Goal: Information Seeking & Learning: Learn about a topic

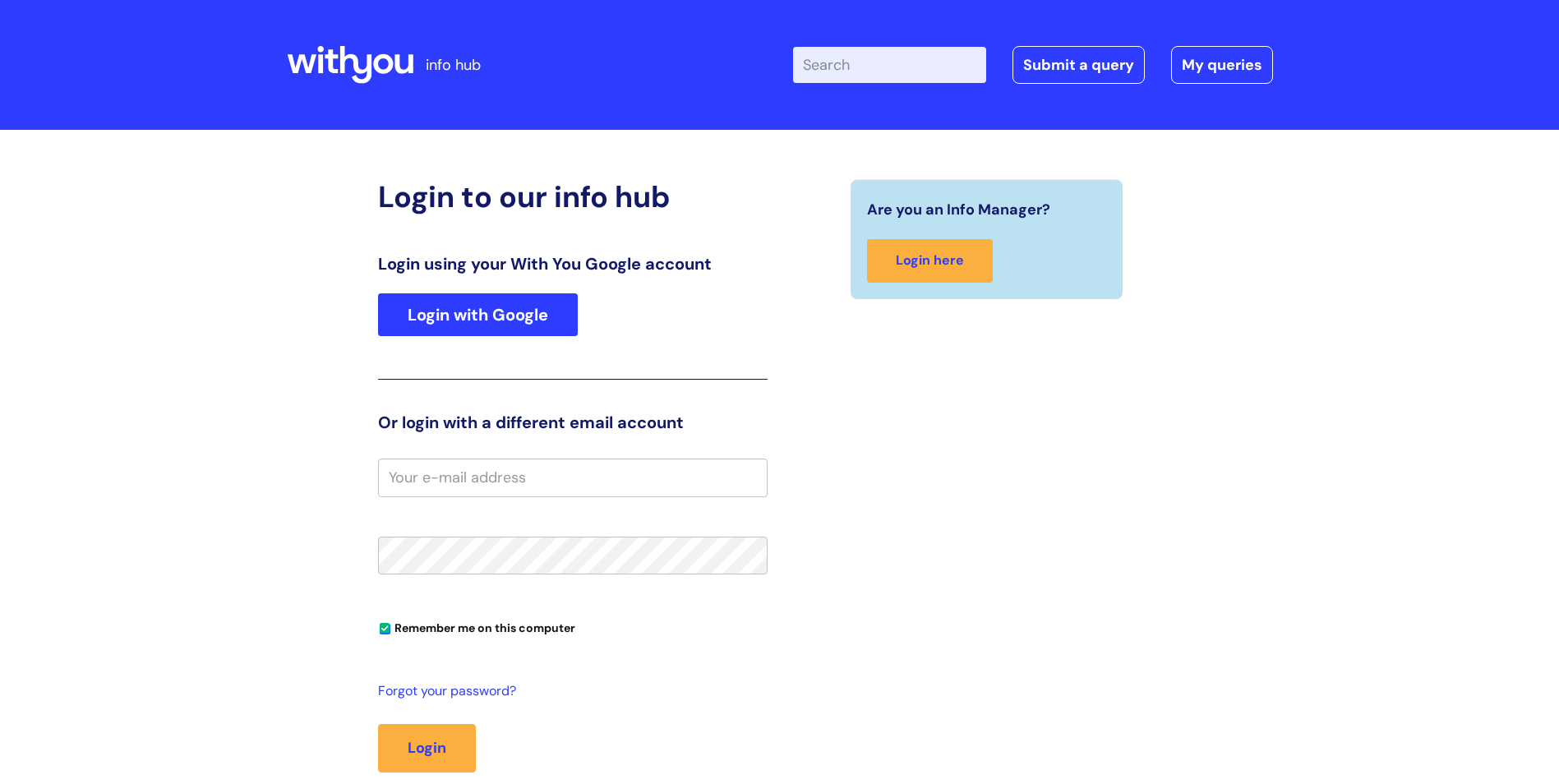
click at [435, 335] on link "Login with Google" at bounding box center [477, 315] width 200 height 43
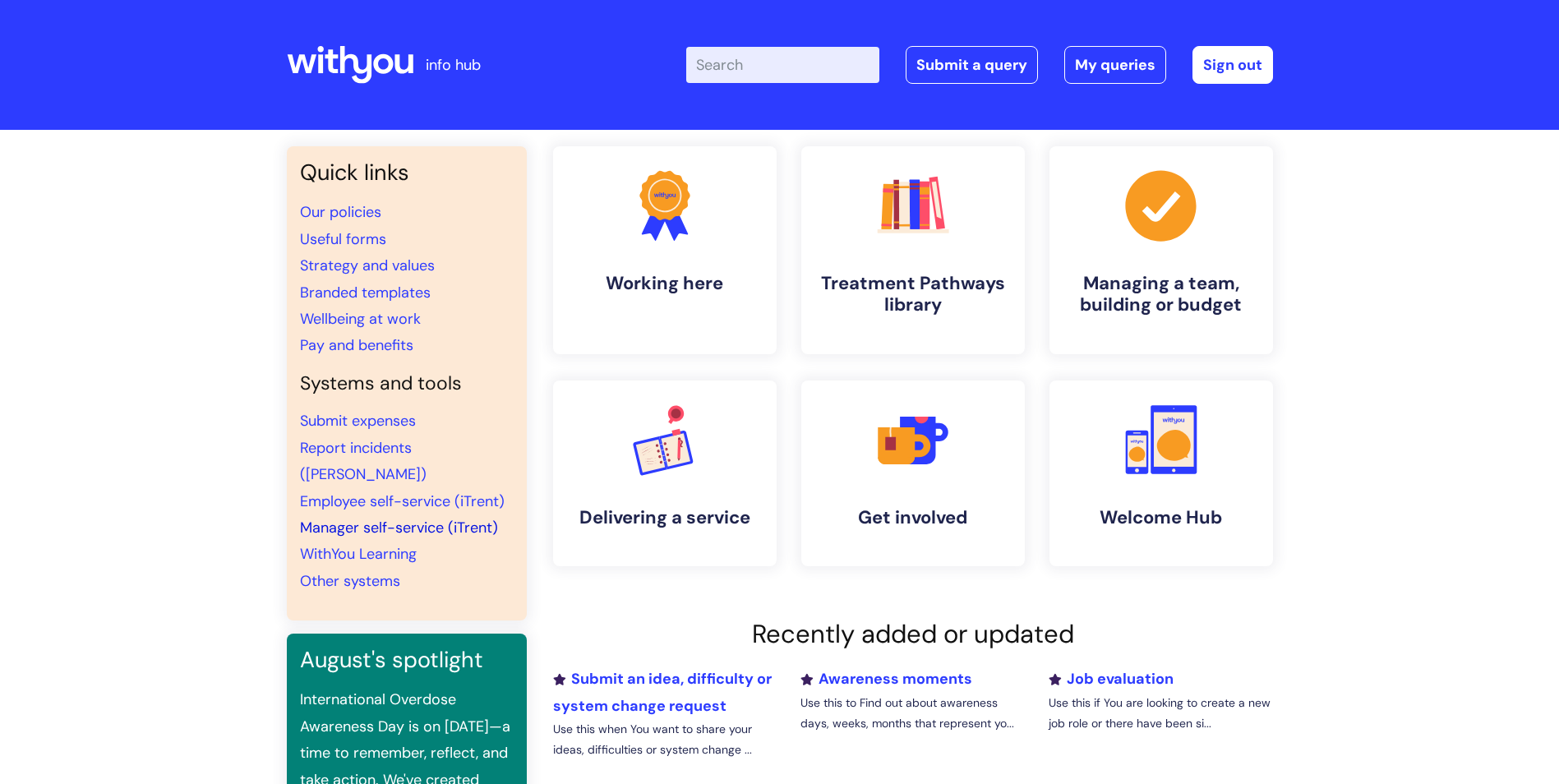
click at [409, 517] on link "Manager self-service (iTrent)" at bounding box center [399, 527] width 198 height 20
click at [824, 73] on input "Enter your search term here..." at bounding box center [783, 65] width 193 height 36
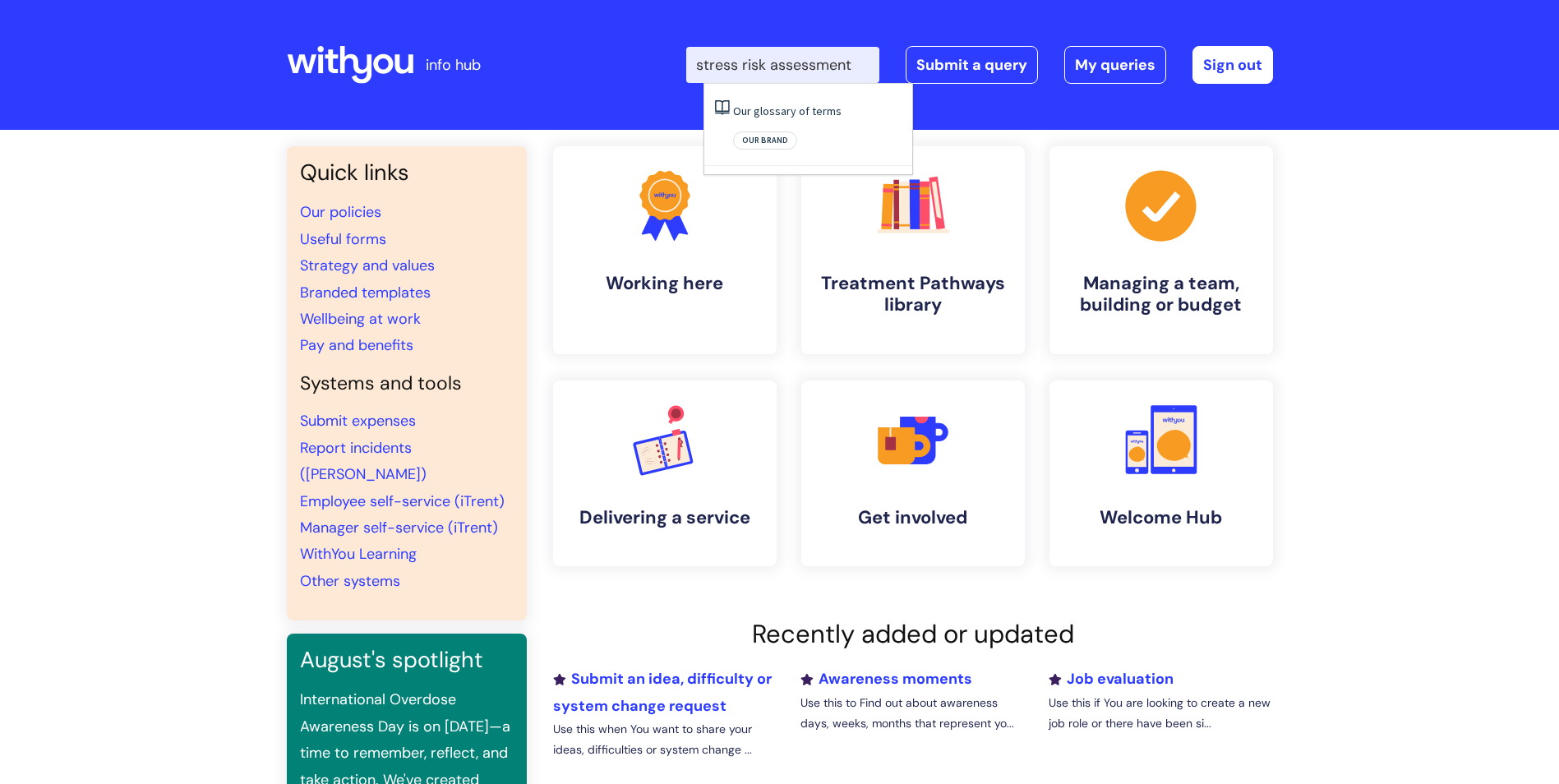
type input "stress risk assessment"
click button "Search" at bounding box center [0, 0] width 0 height 0
